Goal: Task Accomplishment & Management: Use online tool/utility

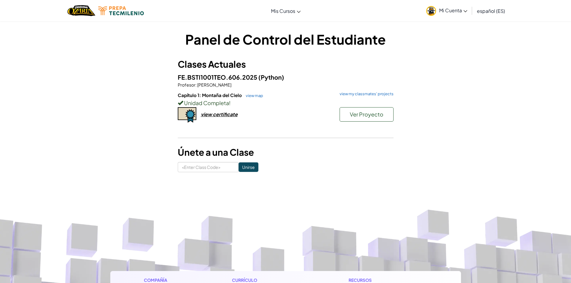
click at [248, 99] on div "Unidad Completa !" at bounding box center [286, 103] width 216 height 9
click at [248, 97] on link "view map" at bounding box center [253, 95] width 20 height 5
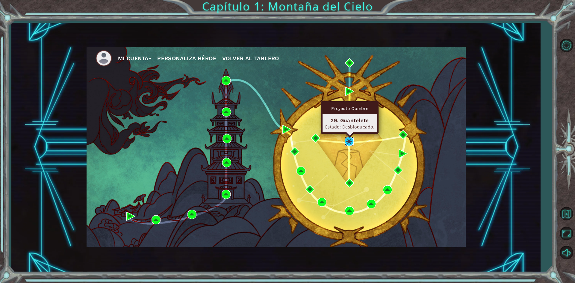
click at [348, 143] on img at bounding box center [349, 141] width 9 height 9
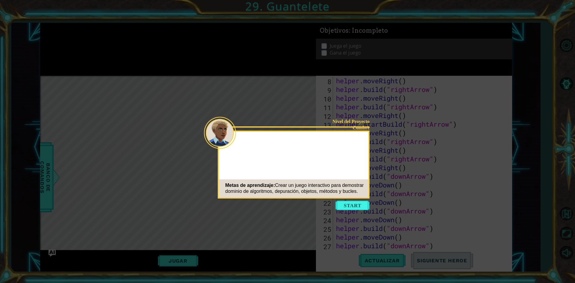
scroll to position [130, 0]
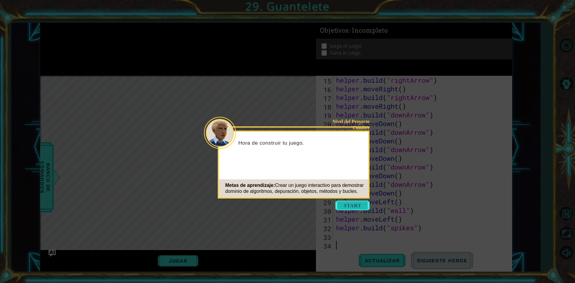
click at [354, 205] on button "Start" at bounding box center [353, 206] width 34 height 10
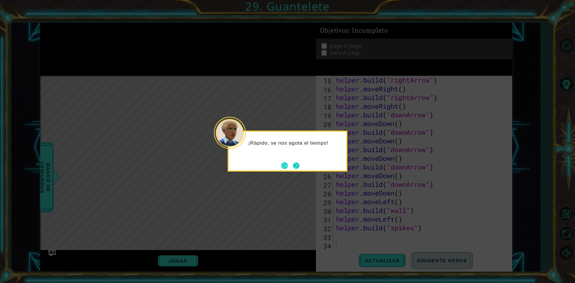
click at [300, 167] on button "Next" at bounding box center [296, 165] width 10 height 10
click at [300, 167] on button "Next" at bounding box center [296, 166] width 10 height 10
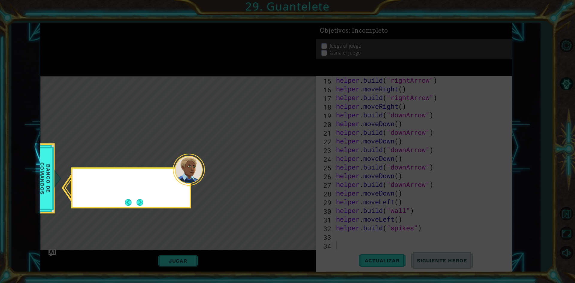
click at [300, 167] on icon at bounding box center [287, 141] width 575 height 283
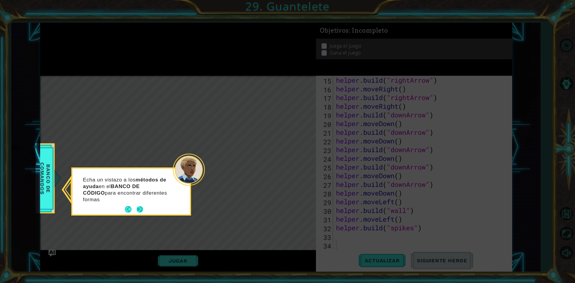
click at [139, 205] on button "Next" at bounding box center [139, 209] width 9 height 9
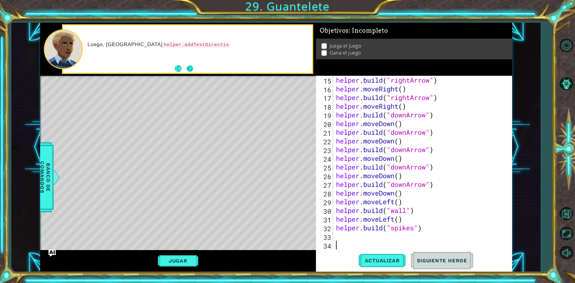
click at [190, 67] on button "Next" at bounding box center [189, 68] width 7 height 7
click at [190, 67] on button "Next" at bounding box center [190, 68] width 9 height 9
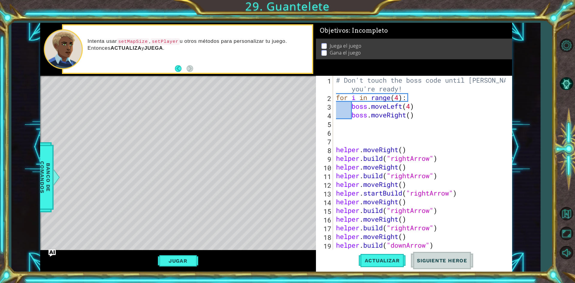
scroll to position [0, 0]
drag, startPoint x: 500, startPoint y: 162, endPoint x: 505, endPoint y: 163, distance: 5.1
click at [505, 163] on div at bounding box center [507, 228] width 6 height 304
type textarea "helper.moveRight()"
drag, startPoint x: 505, startPoint y: 163, endPoint x: 508, endPoint y: 170, distance: 7.7
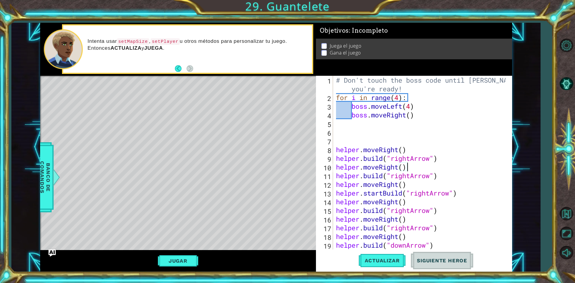
click at [508, 170] on div at bounding box center [507, 163] width 6 height 174
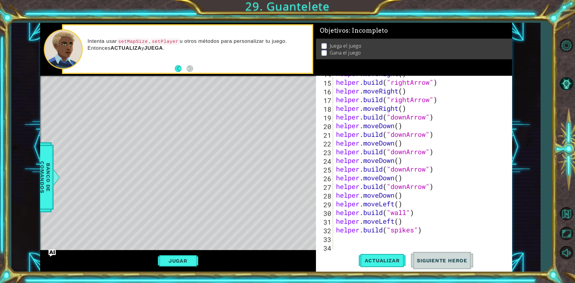
scroll to position [130, 0]
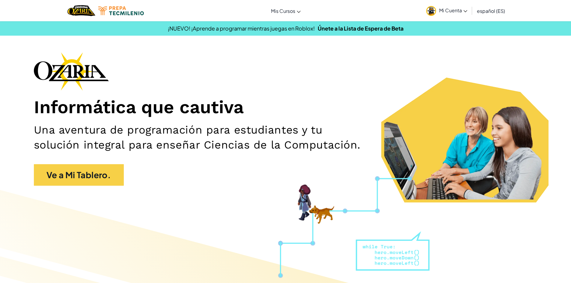
click at [430, 13] on img at bounding box center [431, 11] width 10 height 10
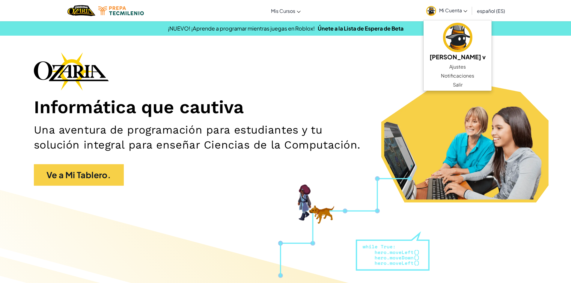
click at [243, 91] on div "Informática que cautiva Una aventura de programación para estudiantes y tu solu…" at bounding box center [285, 122] width 503 height 140
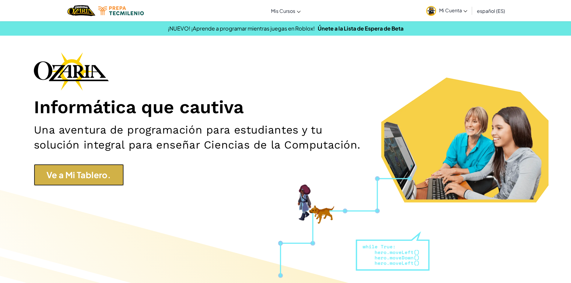
click at [112, 174] on link "Ve a Mi Tablero." at bounding box center [79, 175] width 90 height 22
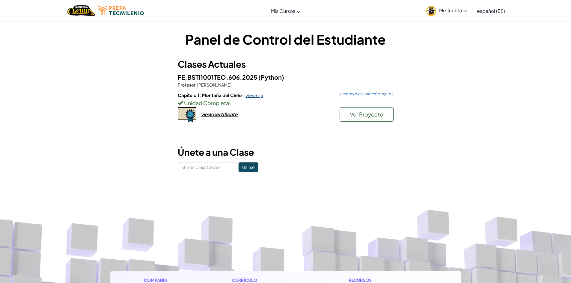
click at [243, 95] on link "view map" at bounding box center [253, 95] width 20 height 5
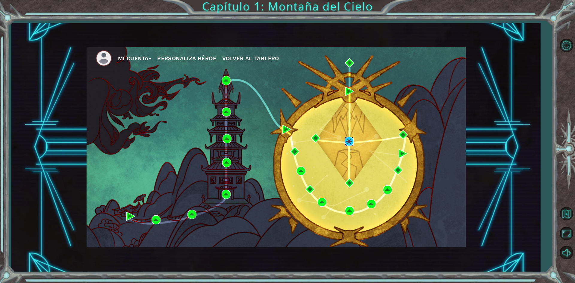
click at [350, 140] on img at bounding box center [349, 141] width 9 height 9
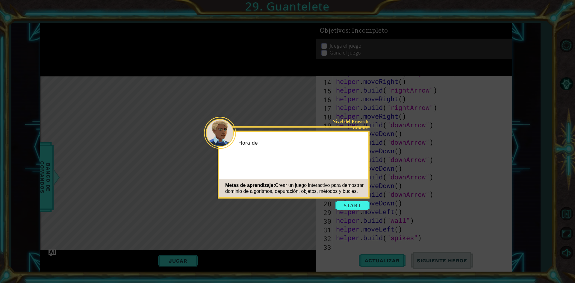
scroll to position [130, 0]
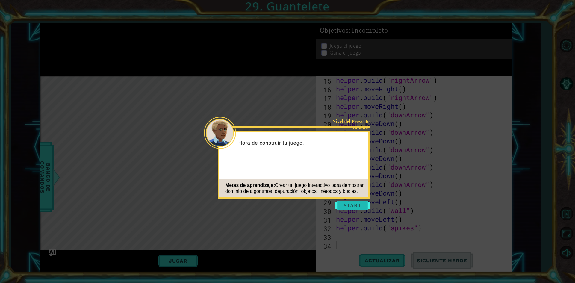
click at [349, 207] on button "Start" at bounding box center [353, 206] width 34 height 10
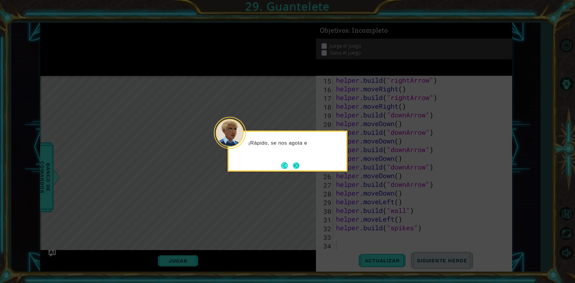
click at [296, 168] on button "Next" at bounding box center [296, 166] width 10 height 10
click at [296, 168] on button "Next" at bounding box center [296, 165] width 11 height 11
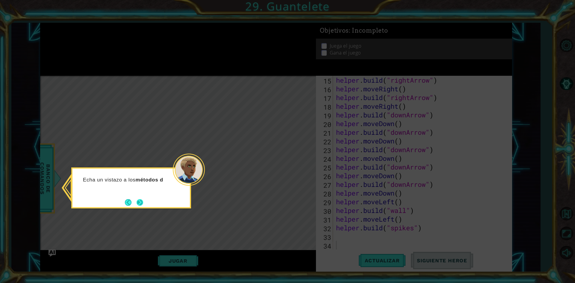
click at [142, 207] on button "Next" at bounding box center [139, 202] width 11 height 11
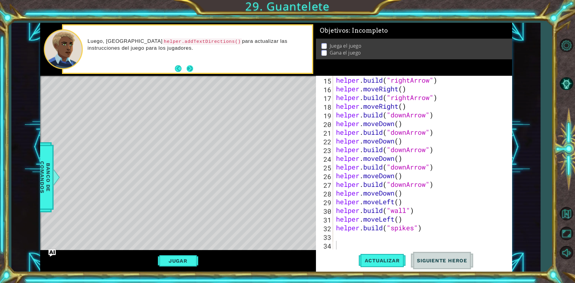
click at [191, 70] on button "Next" at bounding box center [190, 68] width 8 height 8
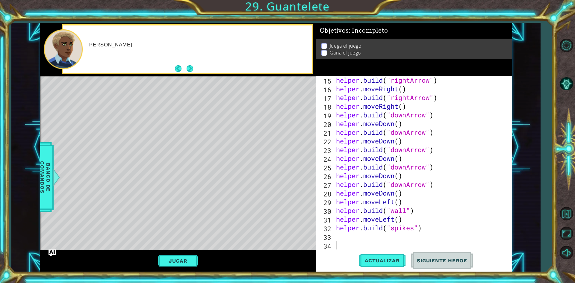
click at [191, 70] on button "Next" at bounding box center [190, 69] width 10 height 10
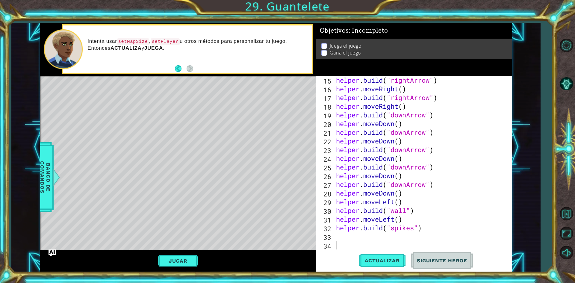
click at [222, 31] on div "Intenta usar setMapSize , setPlayer u otros métodos para personalizar tu juego.…" at bounding box center [187, 48] width 249 height 47
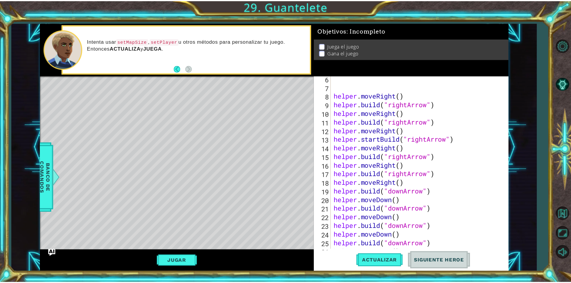
scroll to position [54, 0]
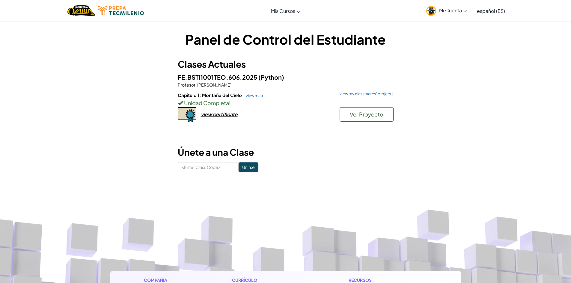
click at [445, 10] on span "Mi Cuenta" at bounding box center [453, 10] width 28 height 6
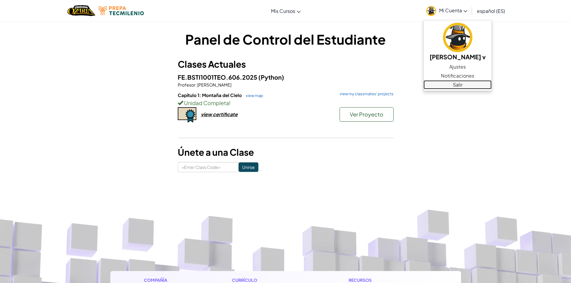
click at [470, 84] on link "Salir" at bounding box center [457, 84] width 68 height 9
